Goal: Task Accomplishment & Management: Manage account settings

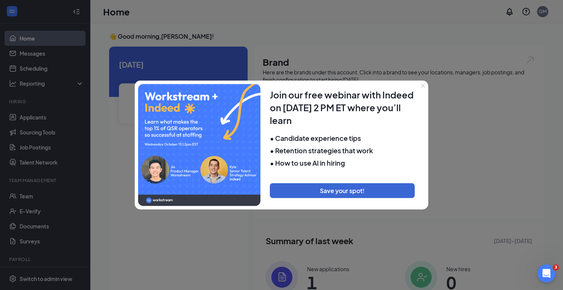
click at [424, 85] on icon "Close" at bounding box center [423, 86] width 5 height 5
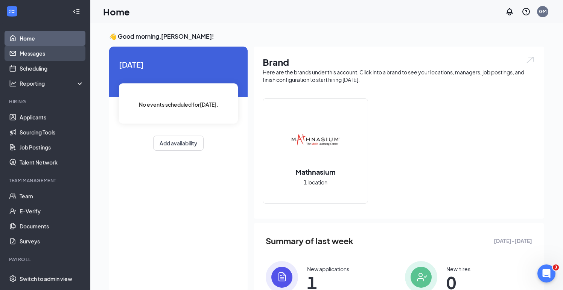
click at [53, 59] on link "Messages" at bounding box center [52, 53] width 64 height 15
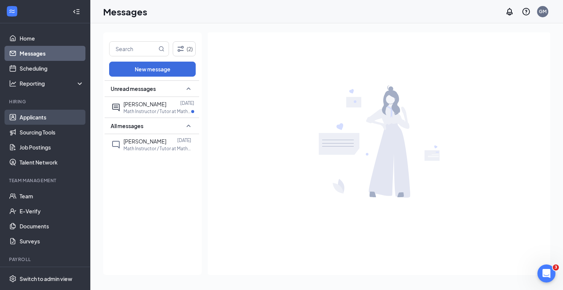
click at [58, 117] on link "Applicants" at bounding box center [52, 117] width 64 height 15
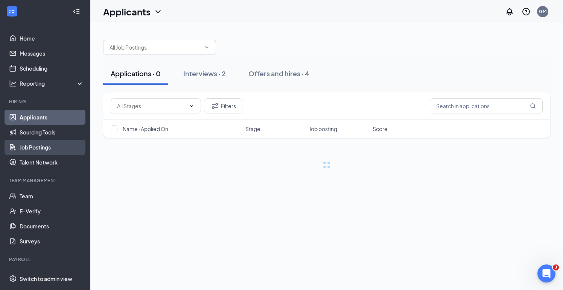
click at [55, 149] on link "Job Postings" at bounding box center [52, 147] width 64 height 15
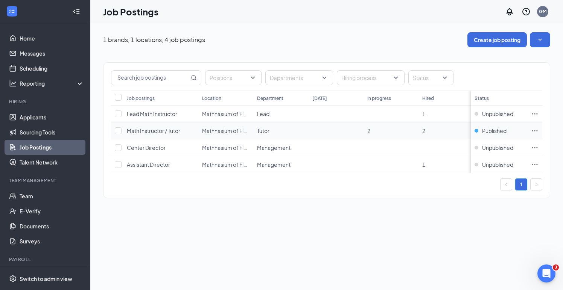
click at [535, 129] on icon "Ellipses" at bounding box center [535, 131] width 8 height 8
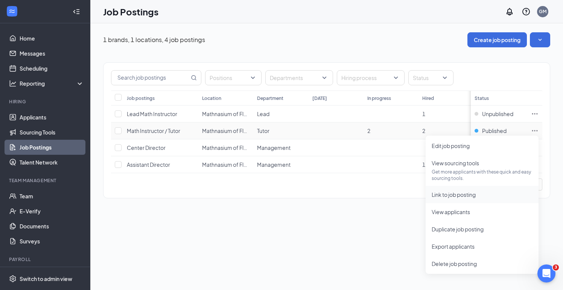
click at [456, 193] on span "Link to job posting" at bounding box center [453, 194] width 44 height 7
